Goal: Information Seeking & Learning: Learn about a topic

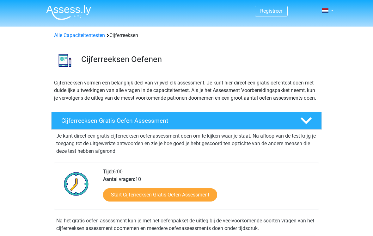
click at [116, 201] on link "Start Cijferreeksen Gratis Oefen Assessment" at bounding box center [160, 194] width 114 height 13
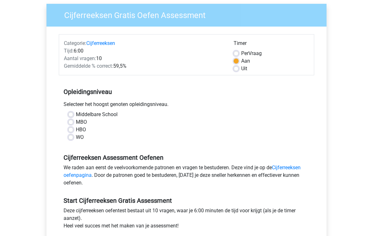
scroll to position [53, 0]
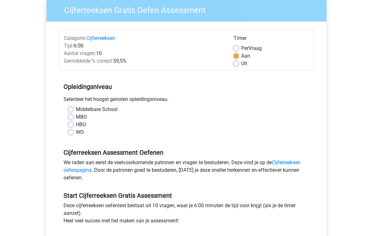
click at [76, 132] on label "WO" at bounding box center [80, 132] width 8 height 8
click at [72, 132] on input "WO" at bounding box center [70, 131] width 5 height 6
radio input "true"
click at [72, 171] on link "Cijferreeksen oefenpagina" at bounding box center [182, 166] width 237 height 14
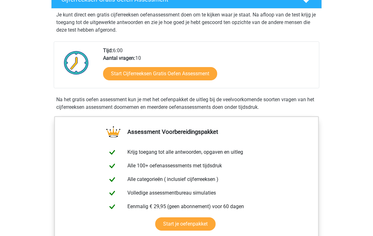
scroll to position [116, 0]
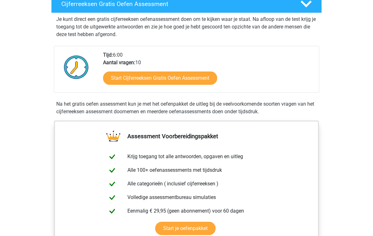
click at [142, 85] on link "Start Cijferreeksen Gratis Oefen Assessment" at bounding box center [160, 78] width 114 height 13
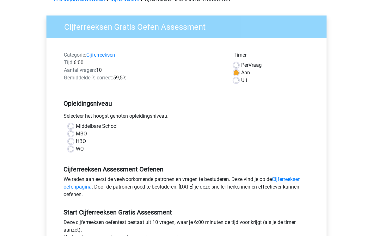
scroll to position [53, 0]
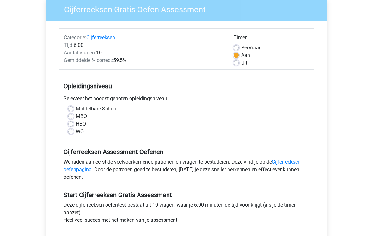
click at [76, 169] on link "Cijferreeksen oefenpagina" at bounding box center [182, 166] width 237 height 14
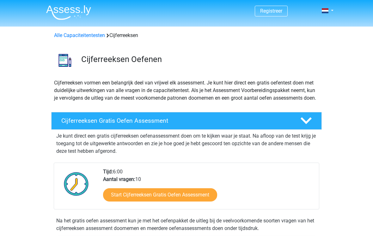
click at [79, 124] on h4 "Cijferreeksen Gratis Oefen Assessment" at bounding box center [175, 120] width 229 height 7
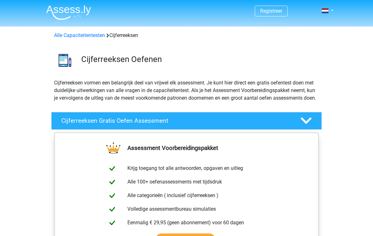
click at [73, 124] on h4 "Cijferreeksen Gratis Oefen Assessment" at bounding box center [175, 120] width 229 height 7
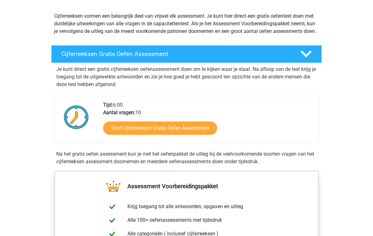
scroll to position [66, 0]
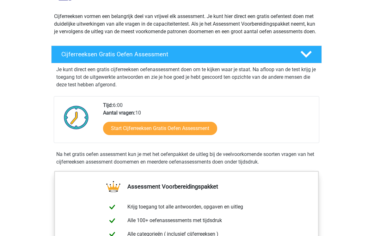
click at [129, 134] on link "Start Cijferreeksen Gratis Oefen Assessment" at bounding box center [160, 128] width 114 height 13
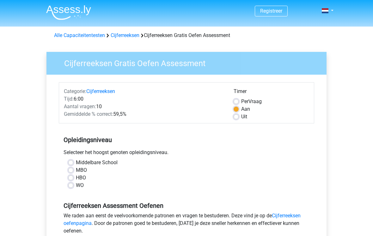
click at [69, 190] on div "Middelbare School MBO HBO WO" at bounding box center [186, 176] width 255 height 35
click at [76, 186] on label "WO" at bounding box center [80, 185] width 8 height 8
click at [72, 186] on input "WO" at bounding box center [70, 184] width 5 height 6
radio input "true"
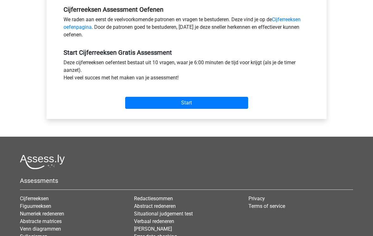
scroll to position [221, 0]
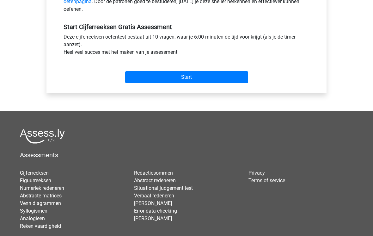
click at [153, 82] on input "Start" at bounding box center [186, 77] width 123 height 12
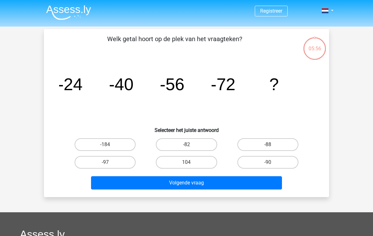
click at [263, 145] on label "-88" at bounding box center [267, 144] width 61 height 13
click at [268, 145] on input "-88" at bounding box center [270, 146] width 4 height 4
radio input "true"
click at [189, 185] on button "Volgende vraag" at bounding box center [186, 182] width 191 height 13
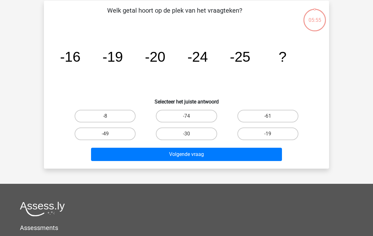
scroll to position [29, 0]
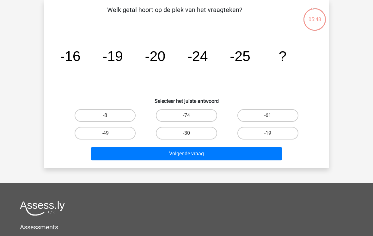
click at [164, 133] on label "-30" at bounding box center [186, 133] width 61 height 13
click at [186, 133] on input "-30" at bounding box center [188, 135] width 4 height 4
radio input "true"
click at [167, 155] on button "Volgende vraag" at bounding box center [186, 153] width 191 height 13
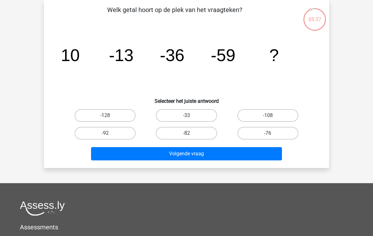
click at [192, 133] on label "-82" at bounding box center [186, 133] width 61 height 13
click at [191, 133] on input "-82" at bounding box center [188, 135] width 4 height 4
radio input "true"
click at [211, 153] on button "Volgende vraag" at bounding box center [186, 153] width 191 height 13
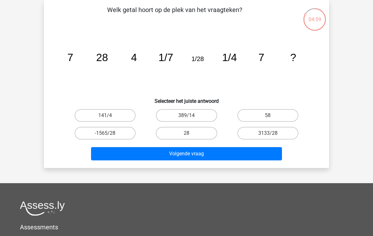
click at [173, 134] on label "28" at bounding box center [186, 133] width 61 height 13
click at [186, 134] on input "28" at bounding box center [188, 135] width 4 height 4
radio input "true"
click at [173, 153] on button "Volgende vraag" at bounding box center [186, 153] width 191 height 13
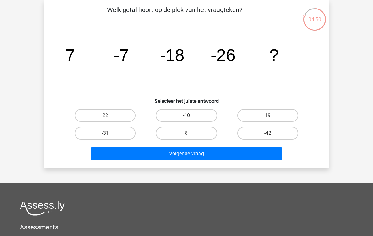
click at [95, 134] on label "-31" at bounding box center [105, 133] width 61 height 13
click at [105, 134] on input "-31" at bounding box center [107, 135] width 4 height 4
radio input "true"
click at [142, 155] on button "Volgende vraag" at bounding box center [186, 153] width 191 height 13
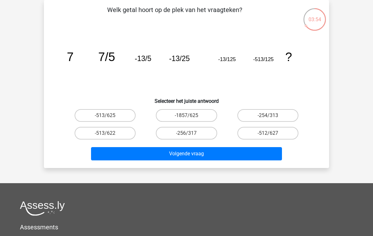
click at [100, 115] on label "-513/625" at bounding box center [105, 115] width 61 height 13
click at [105, 115] on input "-513/625" at bounding box center [107, 117] width 4 height 4
radio input "true"
click at [157, 157] on button "Volgende vraag" at bounding box center [186, 153] width 191 height 13
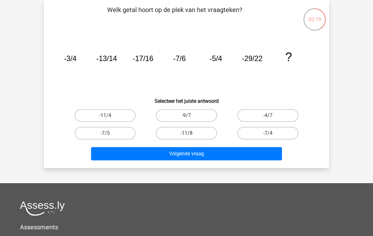
click at [171, 113] on label "-9/7" at bounding box center [186, 115] width 61 height 13
click at [186, 115] on input "-9/7" at bounding box center [188, 117] width 4 height 4
radio input "true"
click at [180, 153] on button "Volgende vraag" at bounding box center [186, 153] width 191 height 13
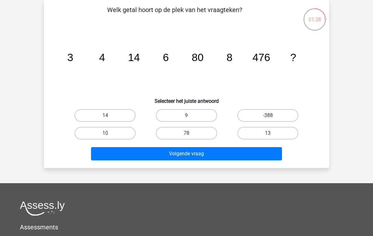
click at [101, 133] on label "10" at bounding box center [105, 133] width 61 height 13
click at [105, 133] on input "10" at bounding box center [107, 135] width 4 height 4
radio input "true"
click at [168, 155] on button "Volgende vraag" at bounding box center [186, 153] width 191 height 13
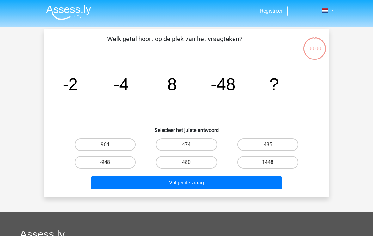
scroll to position [29, 0]
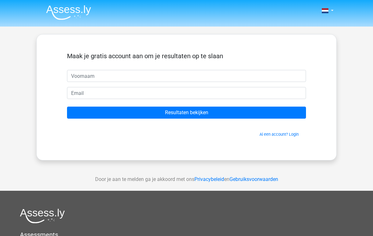
click at [75, 75] on input "text" at bounding box center [186, 76] width 239 height 12
type input "Mar"
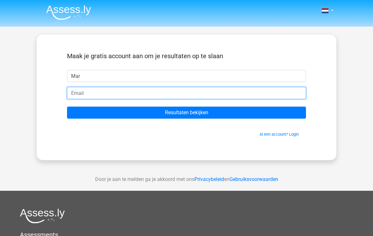
click at [76, 94] on input "email" at bounding box center [186, 93] width 239 height 12
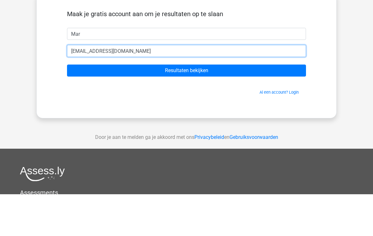
type input "[EMAIL_ADDRESS][DOMAIN_NAME]"
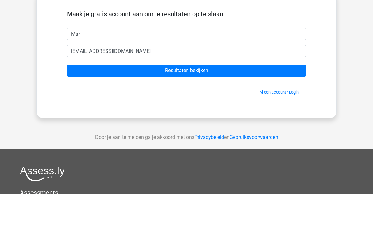
click at [96, 106] on input "Resultaten bekijken" at bounding box center [186, 112] width 239 height 12
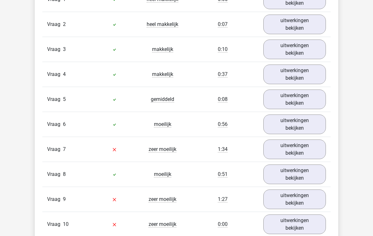
scroll to position [556, 0]
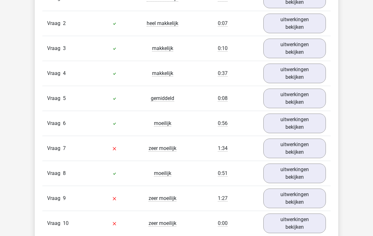
click at [301, 148] on link "uitwerkingen bekijken" at bounding box center [294, 149] width 63 height 20
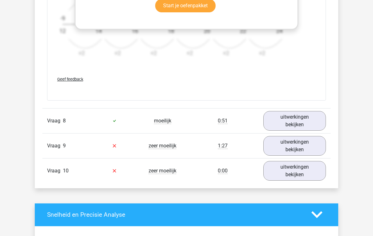
scroll to position [1006, 0]
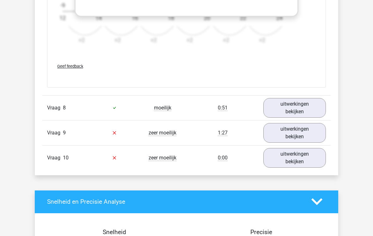
click at [301, 134] on link "uitwerkingen bekijken" at bounding box center [294, 133] width 63 height 20
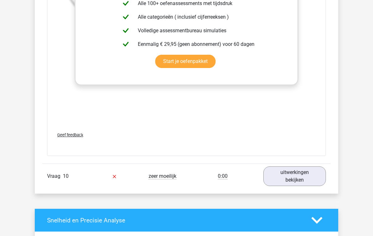
scroll to position [1374, 0]
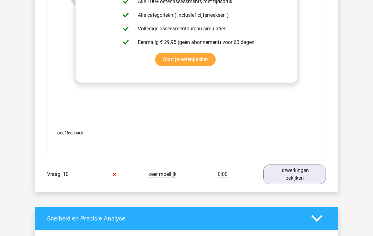
click at [302, 174] on link "uitwerkingen bekijken" at bounding box center [294, 174] width 63 height 20
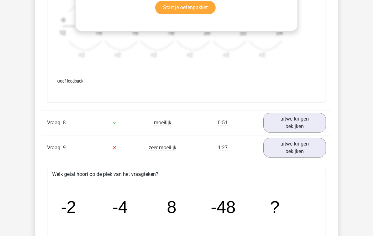
scroll to position [984, 0]
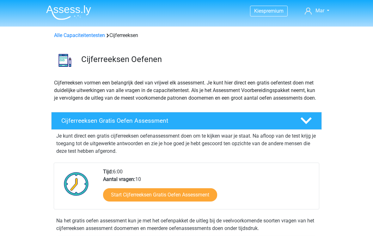
scroll to position [66, 0]
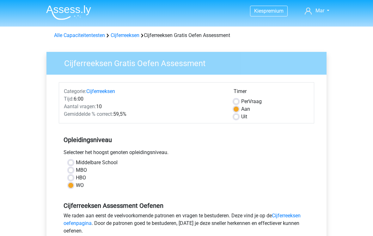
scroll to position [64, 0]
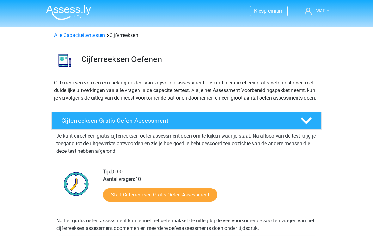
scroll to position [126, 0]
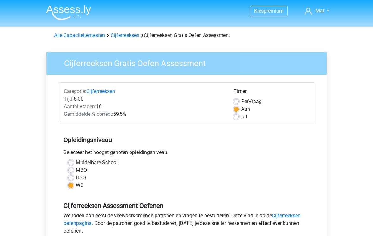
scroll to position [63, 0]
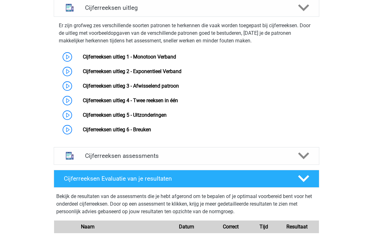
scroll to position [402, 0]
click at [96, 74] on link "Cijferreeksen uitleg 2 - Exponentieel Verband" at bounding box center [132, 71] width 99 height 6
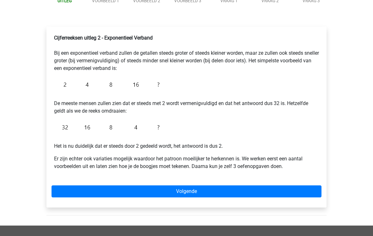
scroll to position [82, 0]
click at [124, 191] on link "Volgende" at bounding box center [186, 191] width 270 height 12
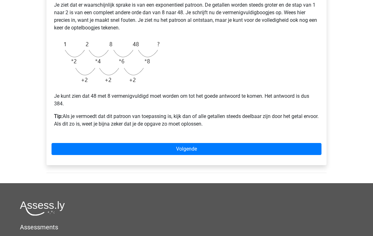
scroll to position [150, 0]
click at [82, 150] on link "Volgende" at bounding box center [186, 149] width 270 height 12
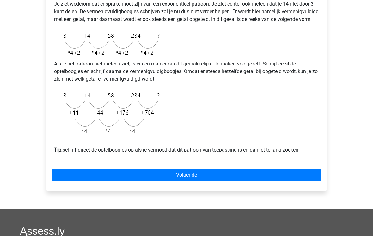
scroll to position [155, 0]
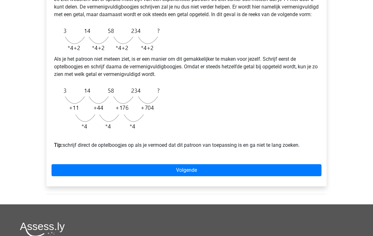
click at [120, 176] on link "Volgende" at bounding box center [186, 170] width 270 height 12
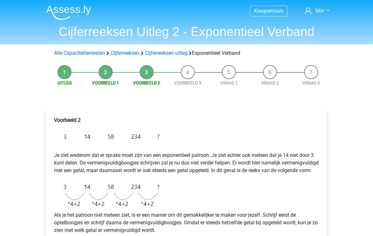
scroll to position [165, 0]
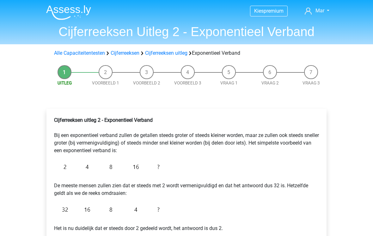
scroll to position [92, 0]
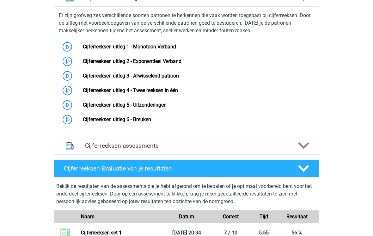
scroll to position [412, 0]
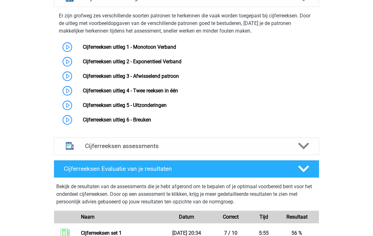
click at [102, 79] on link "Cijferreeksen uitleg 3 - Afwisselend patroon" at bounding box center [131, 76] width 96 height 6
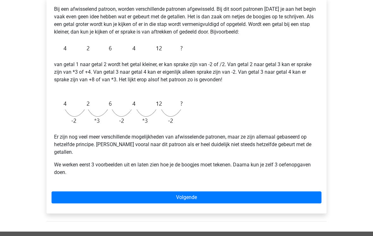
scroll to position [111, 0]
click at [108, 191] on link "Volgende" at bounding box center [186, 197] width 270 height 12
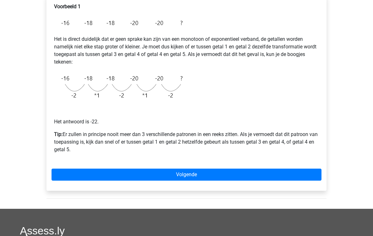
scroll to position [113, 0]
click at [96, 177] on link "Volgende" at bounding box center [186, 174] width 270 height 12
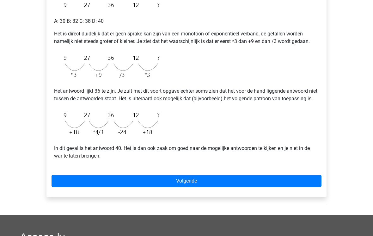
scroll to position [131, 0]
click at [110, 187] on link "Volgende" at bounding box center [186, 181] width 270 height 12
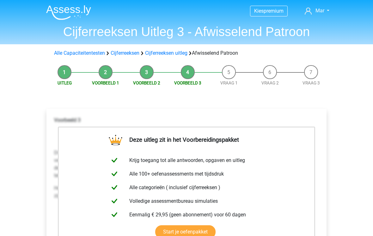
click at [158, 55] on link "Cijferreeksen uitleg" at bounding box center [166, 53] width 42 height 6
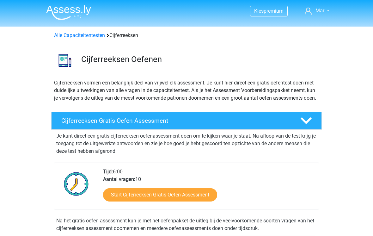
scroll to position [406, 0]
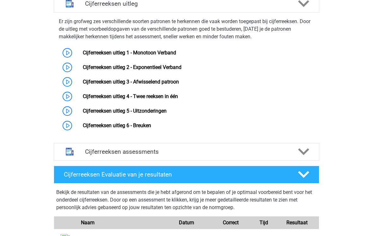
click at [95, 99] on link "Cijferreeksen uitleg 4 - Twee reeksen in één" at bounding box center [130, 96] width 95 height 6
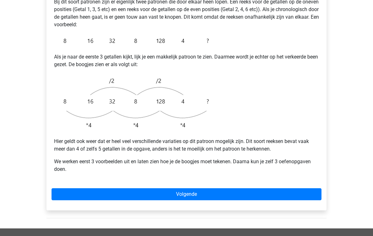
scroll to position [138, 0]
click at [89, 188] on link "Volgende" at bounding box center [186, 194] width 270 height 12
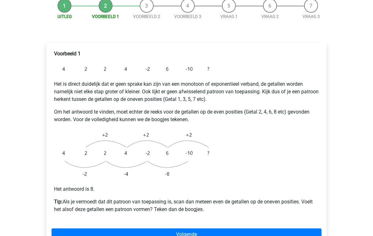
scroll to position [82, 0]
click at [112, 228] on link "Volgende" at bounding box center [186, 234] width 270 height 12
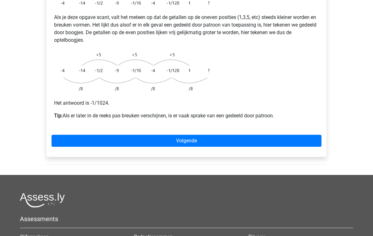
scroll to position [148, 0]
